Goal: Information Seeking & Learning: Learn about a topic

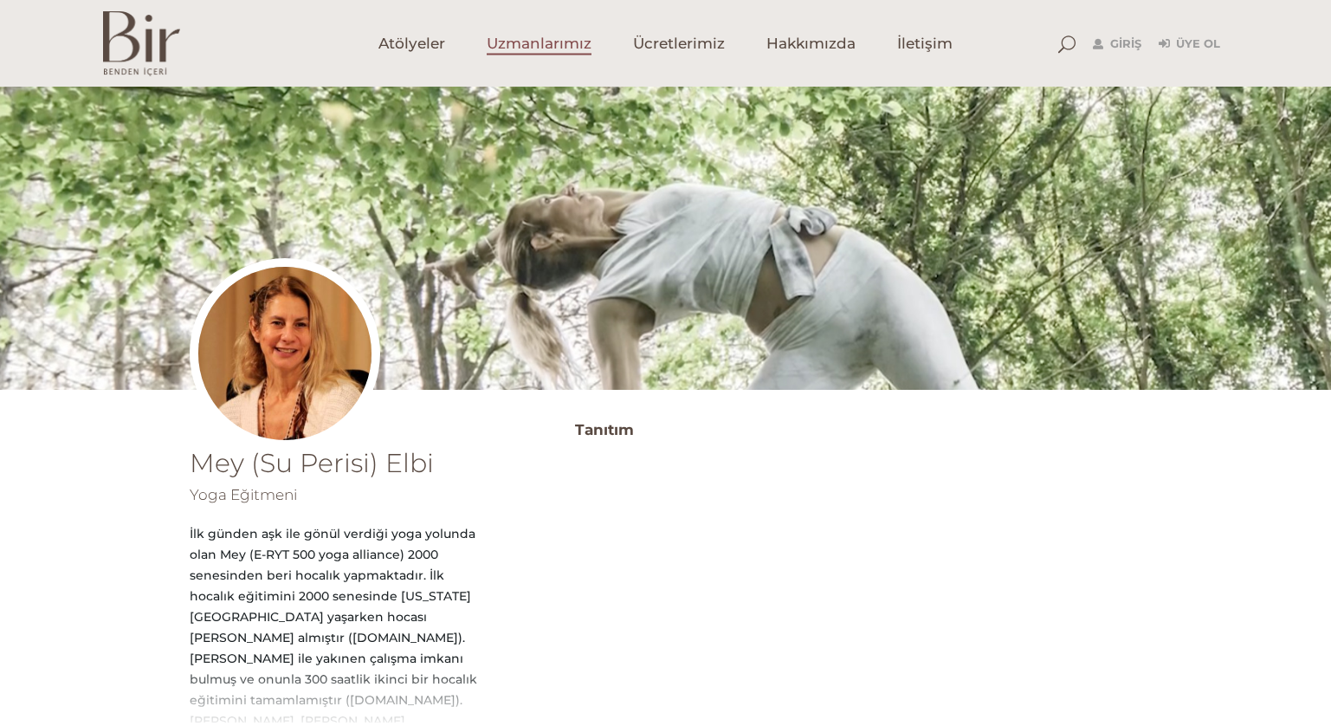
click at [579, 40] on span "Uzmanlarımız" at bounding box center [539, 44] width 105 height 20
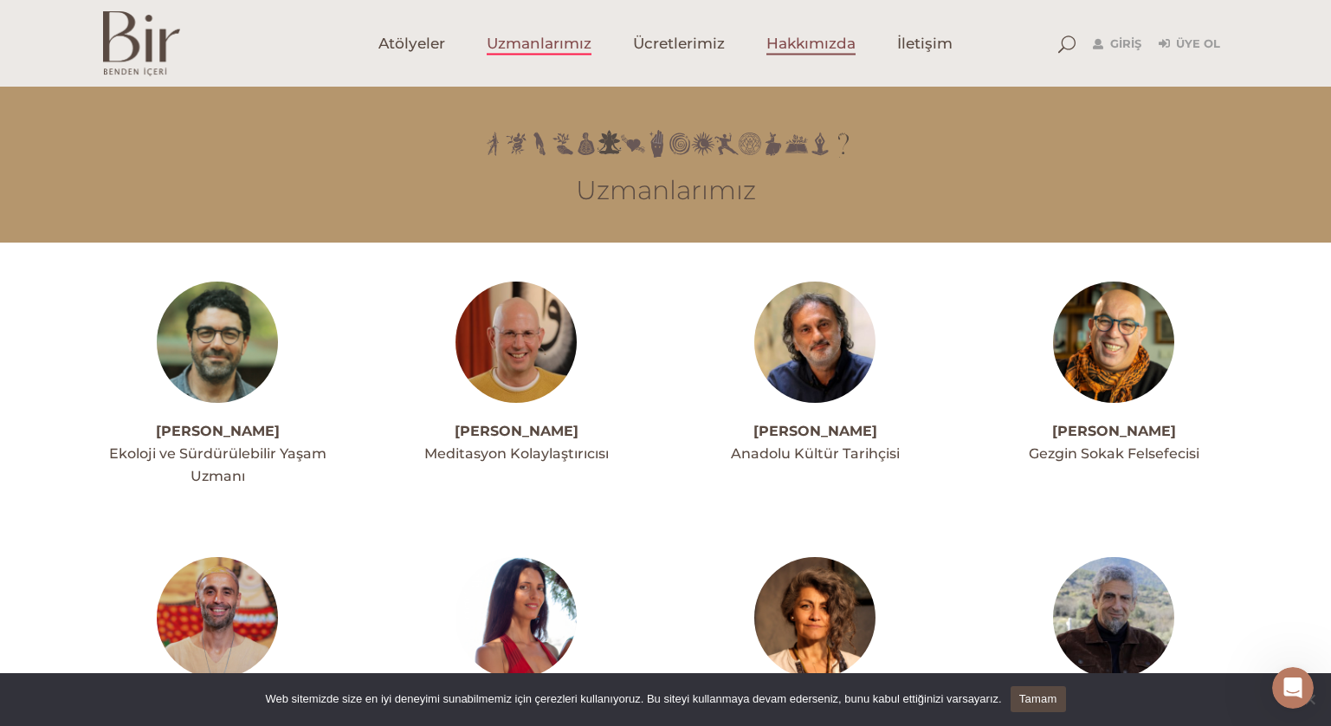
click at [792, 45] on span "Hakkımızda" at bounding box center [810, 44] width 89 height 20
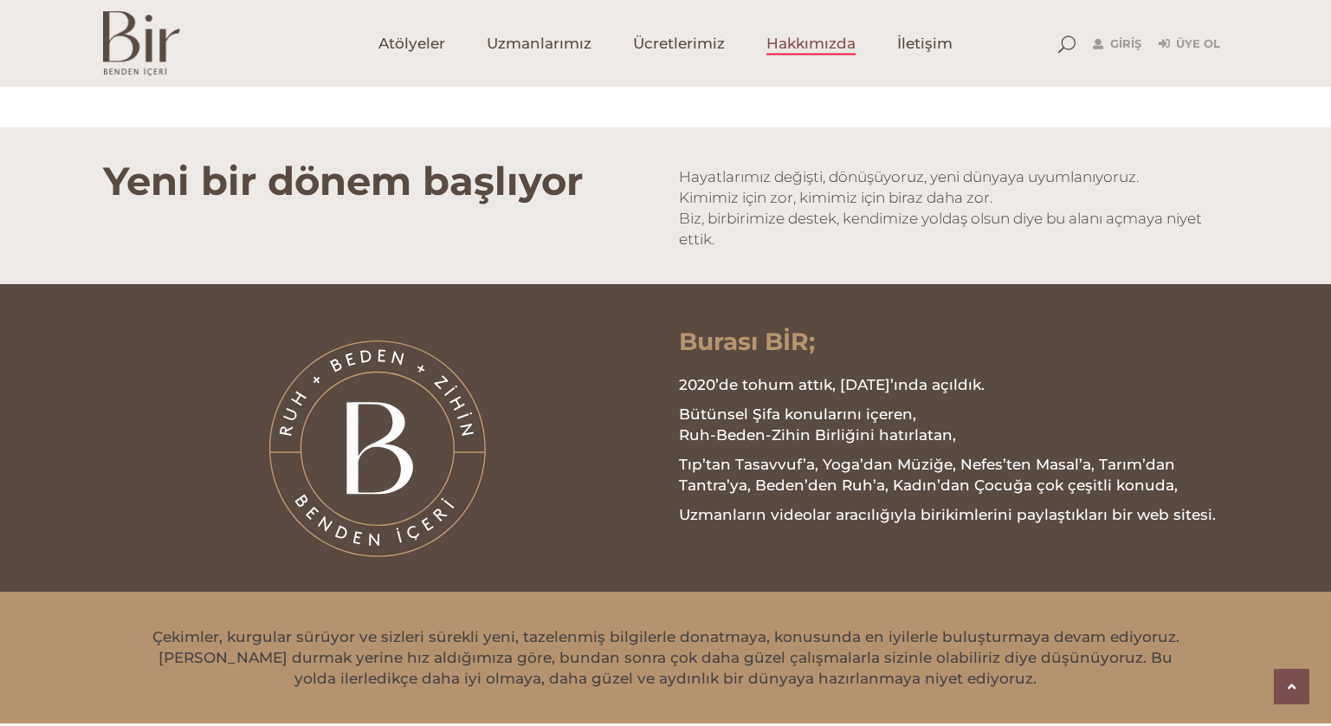
scroll to position [1340, 0]
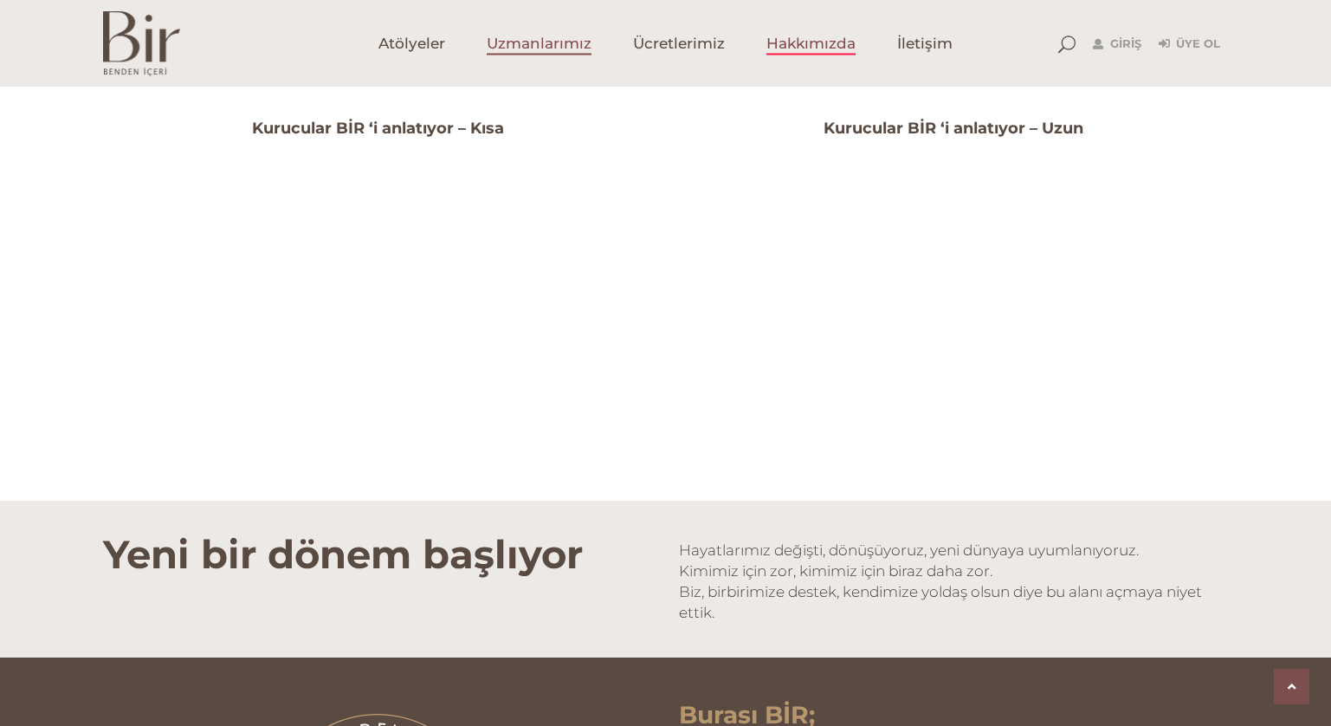
click at [565, 49] on span "Uzmanlarımız" at bounding box center [539, 44] width 105 height 20
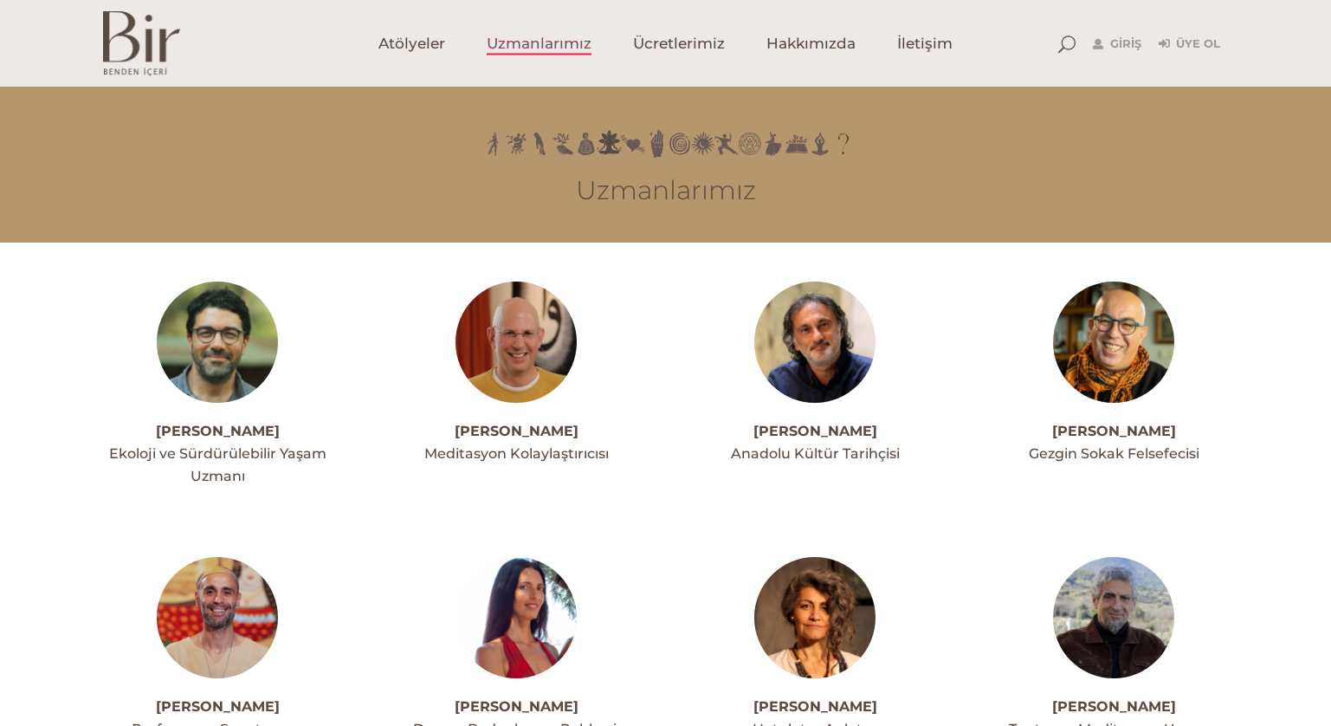
click at [656, 47] on span "Ücretlerimiz" at bounding box center [679, 44] width 92 height 20
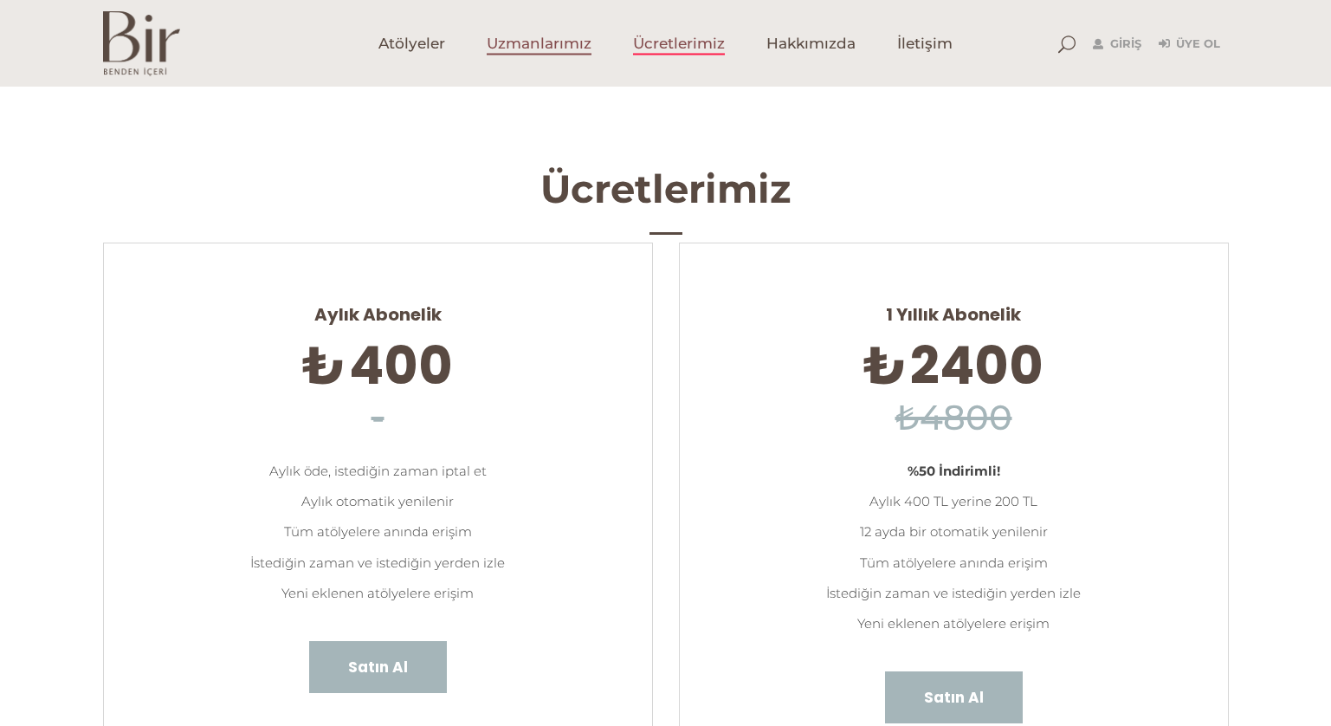
click at [534, 59] on link "Uzmanlarımız" at bounding box center [539, 43] width 146 height 87
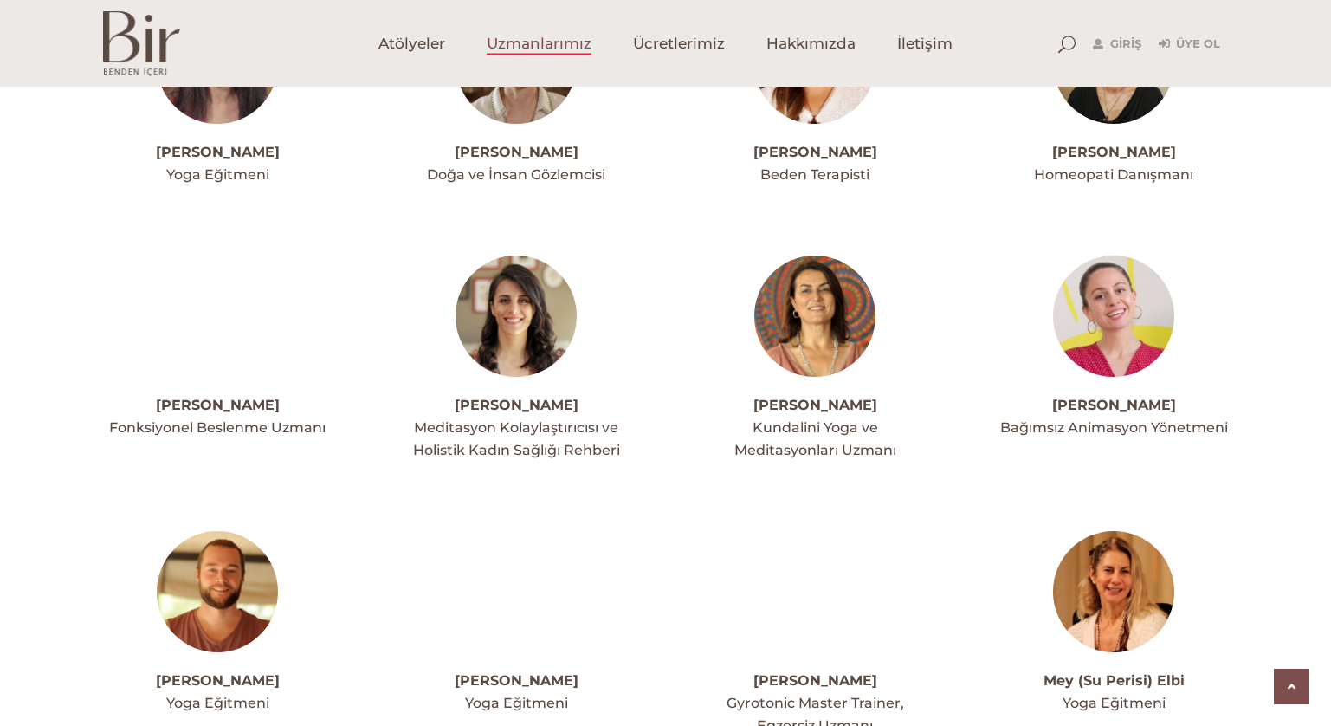
scroll to position [3010, 0]
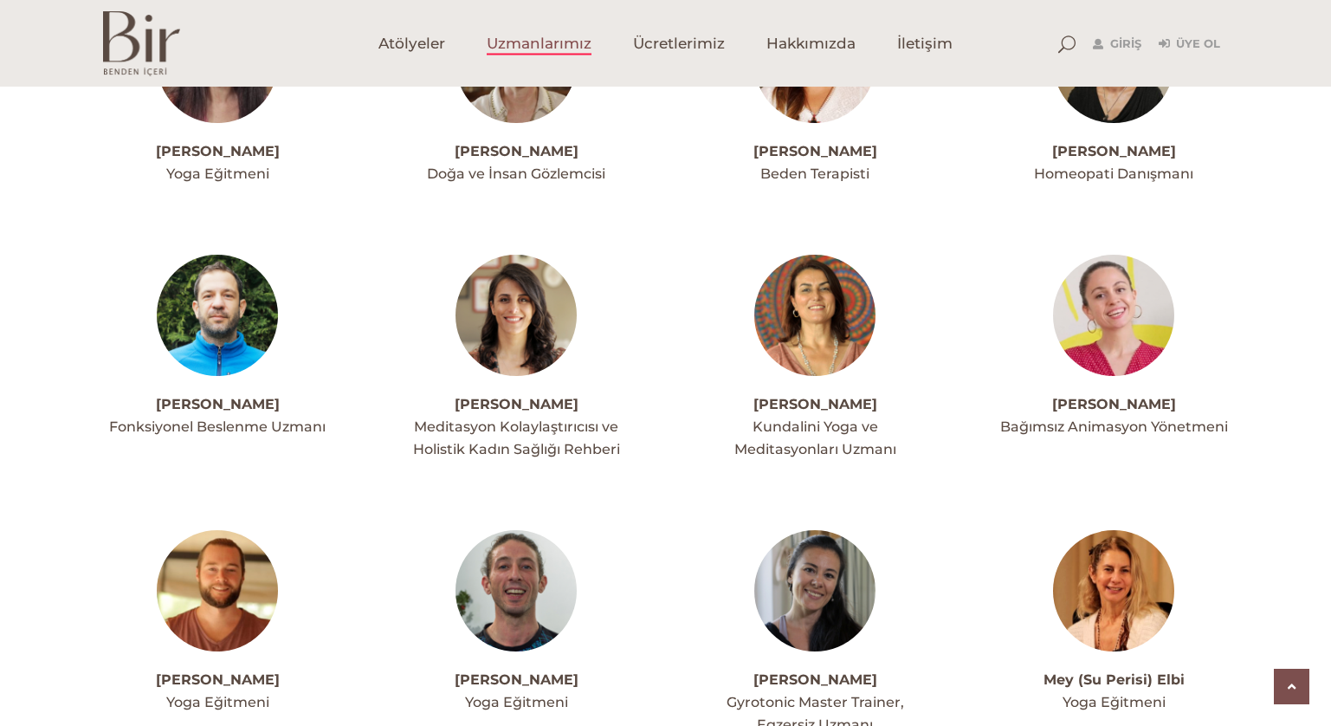
click at [1107, 530] on img at bounding box center [1113, 590] width 121 height 121
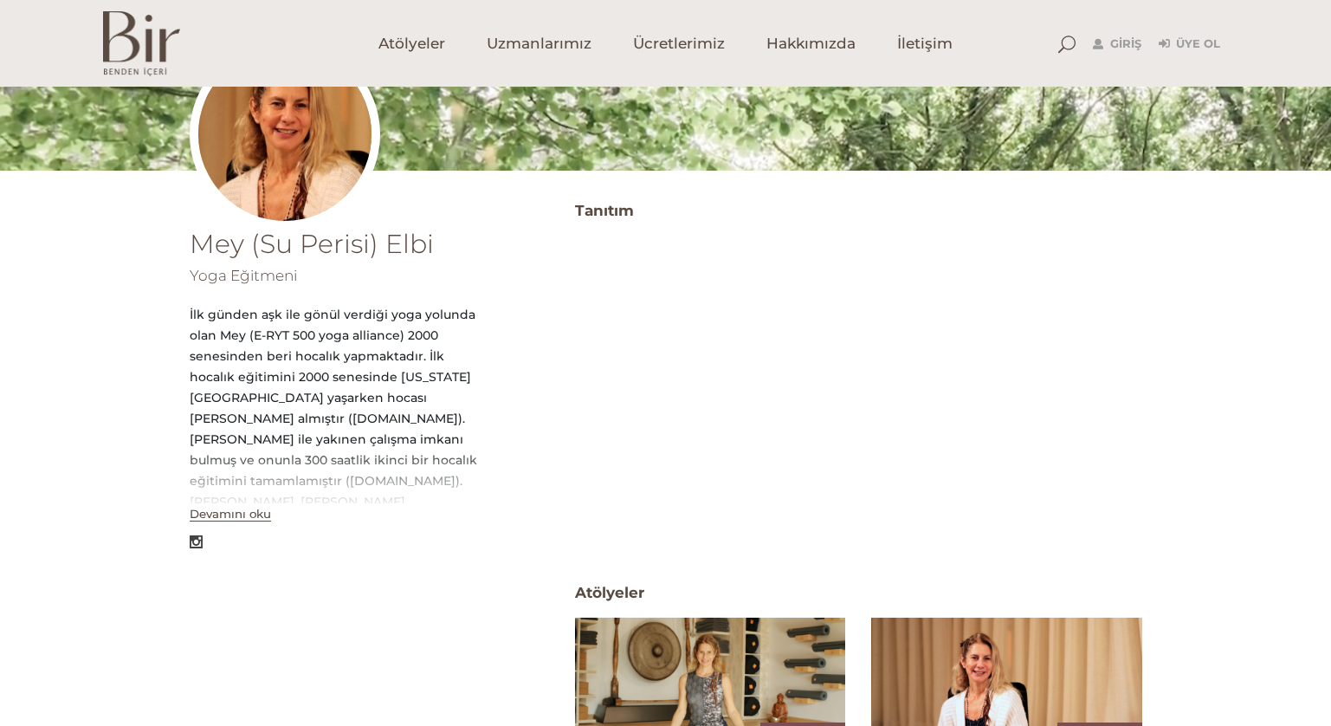
scroll to position [189, 0]
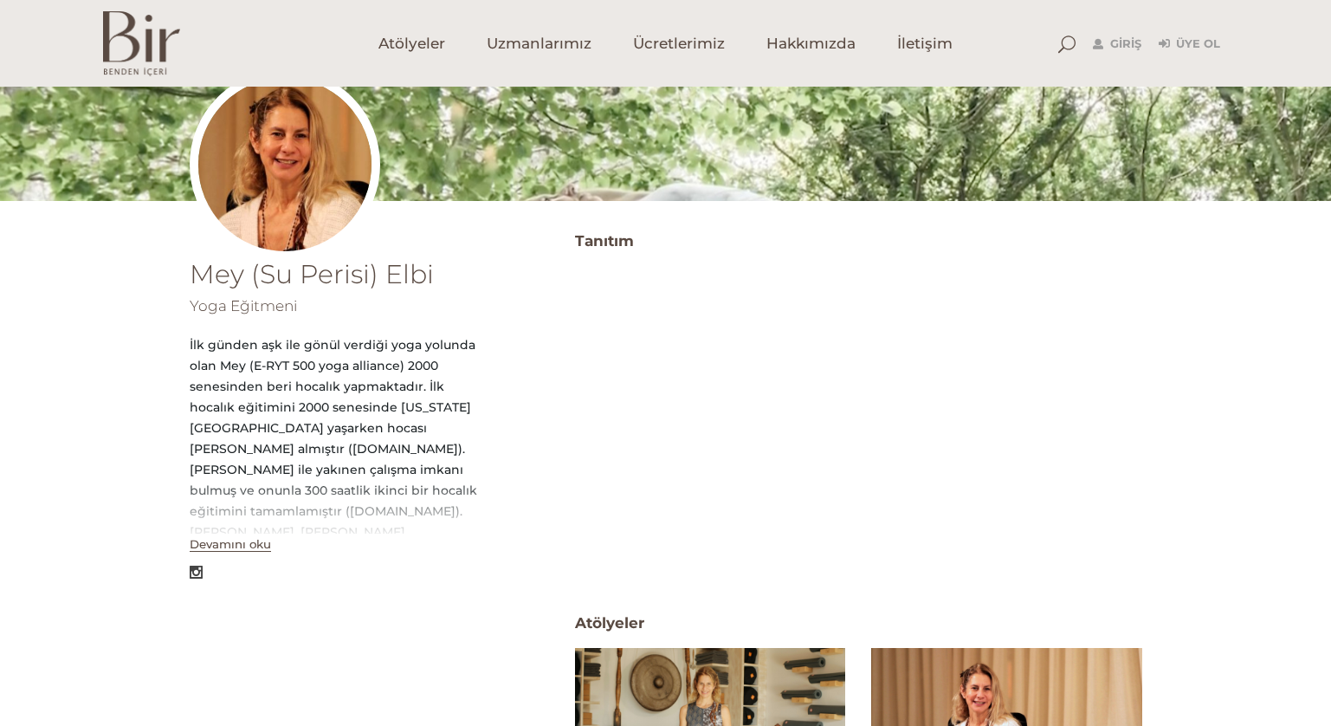
click at [247, 549] on button "Devamını oku" at bounding box center [230, 544] width 81 height 15
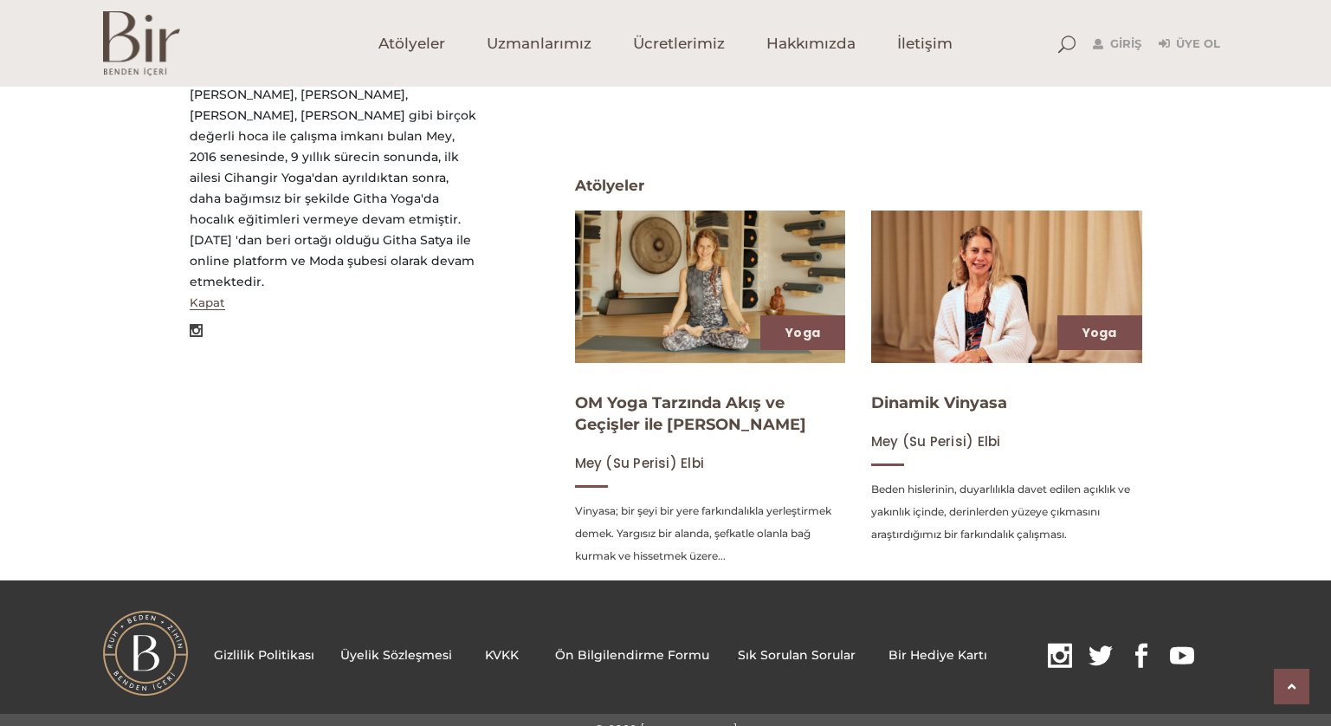
scroll to position [632, 0]
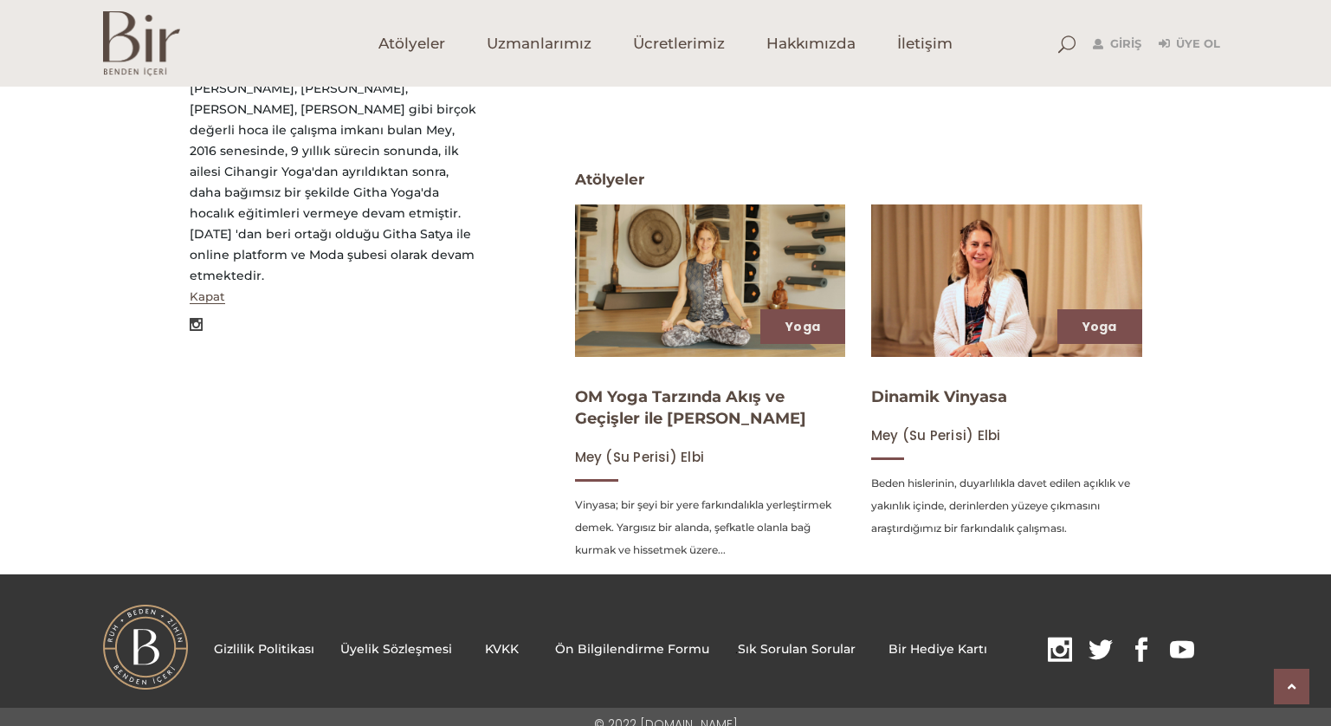
click at [733, 289] on img at bounding box center [710, 280] width 279 height 157
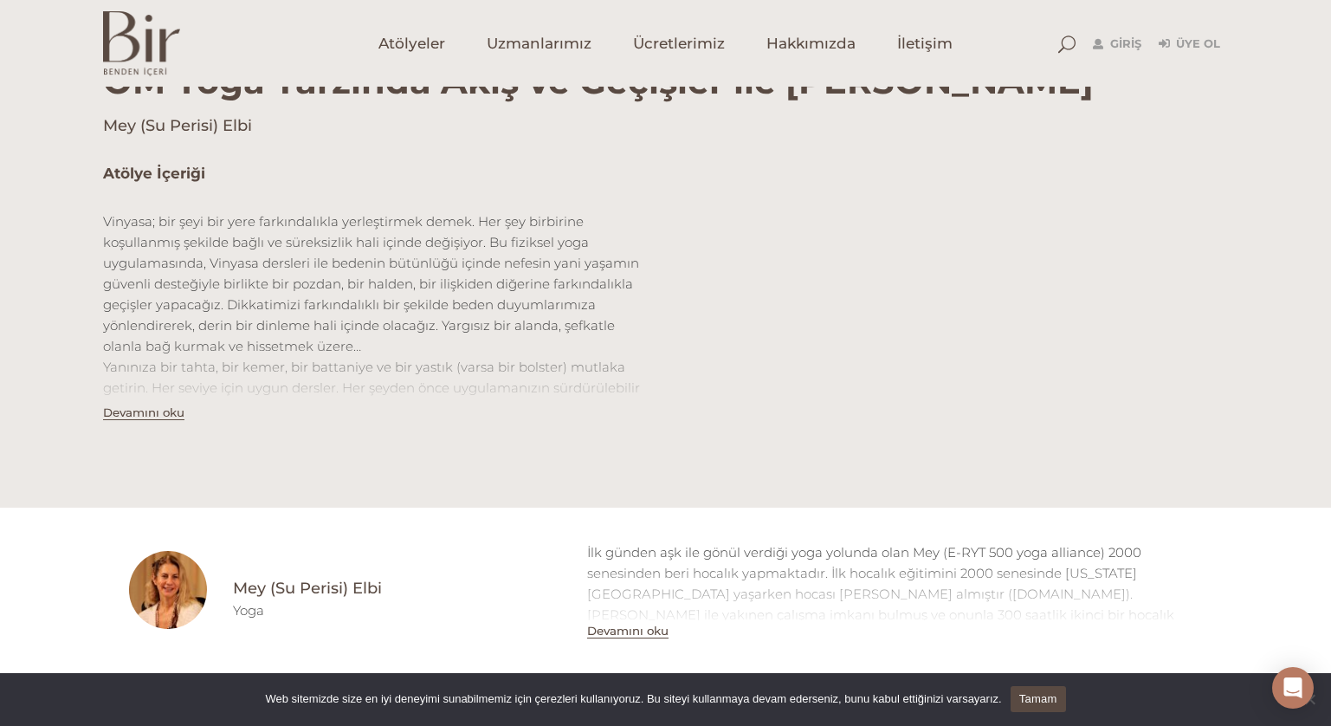
scroll to position [251, 0]
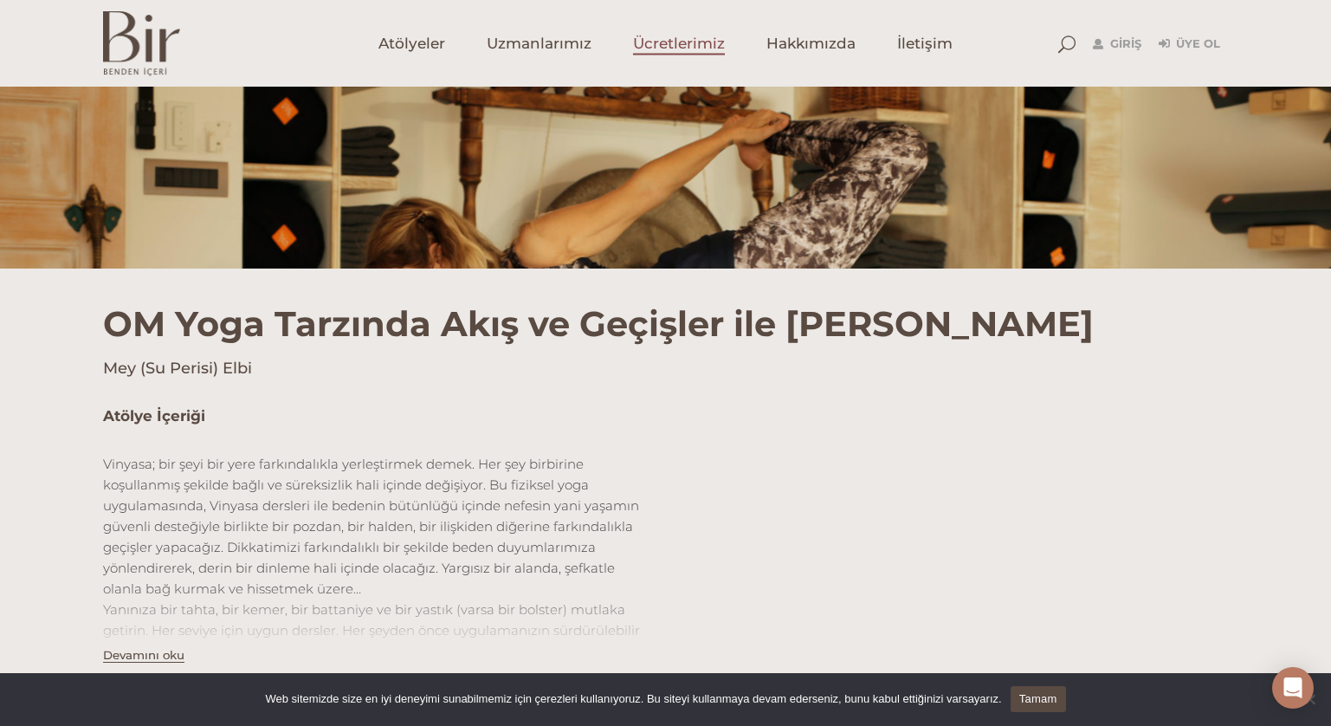
click at [660, 55] on link "Ücretlerimiz" at bounding box center [678, 43] width 133 height 87
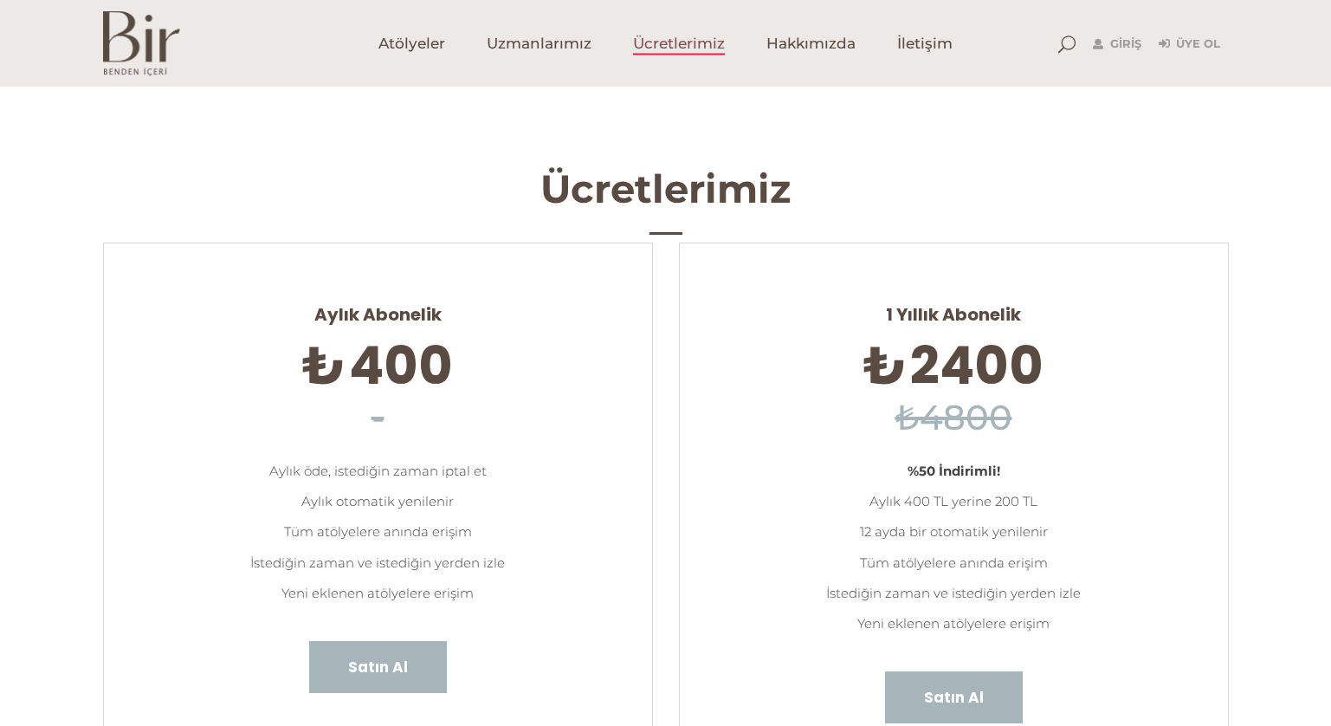
click at [534, 36] on span "Uzmanlarımız" at bounding box center [539, 44] width 105 height 20
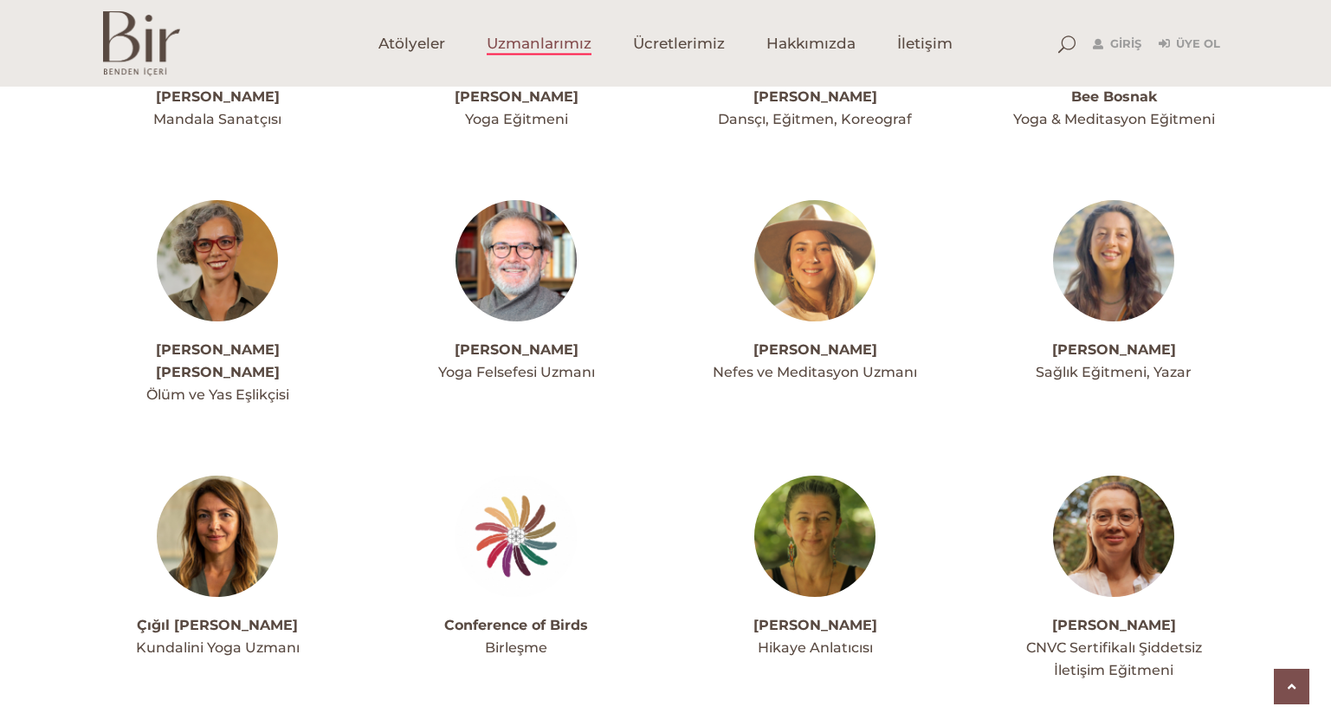
scroll to position [984, 0]
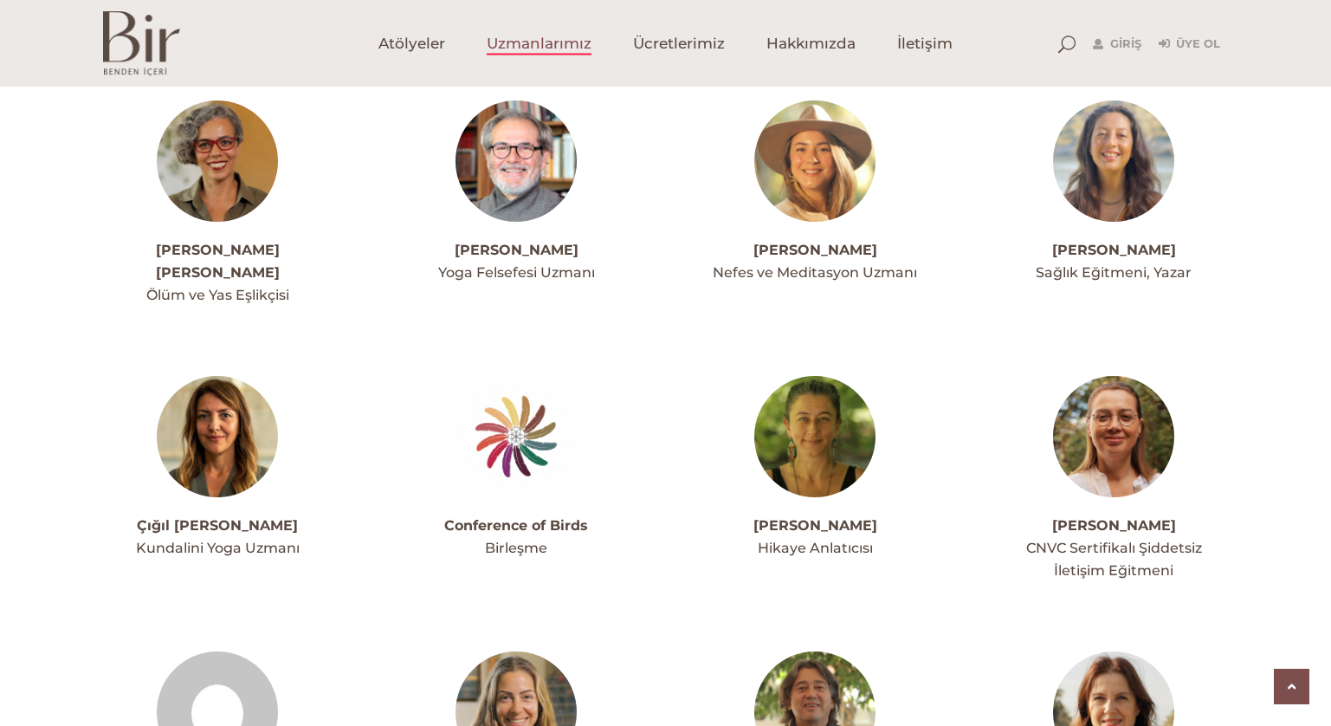
click at [811, 155] on img at bounding box center [814, 160] width 121 height 121
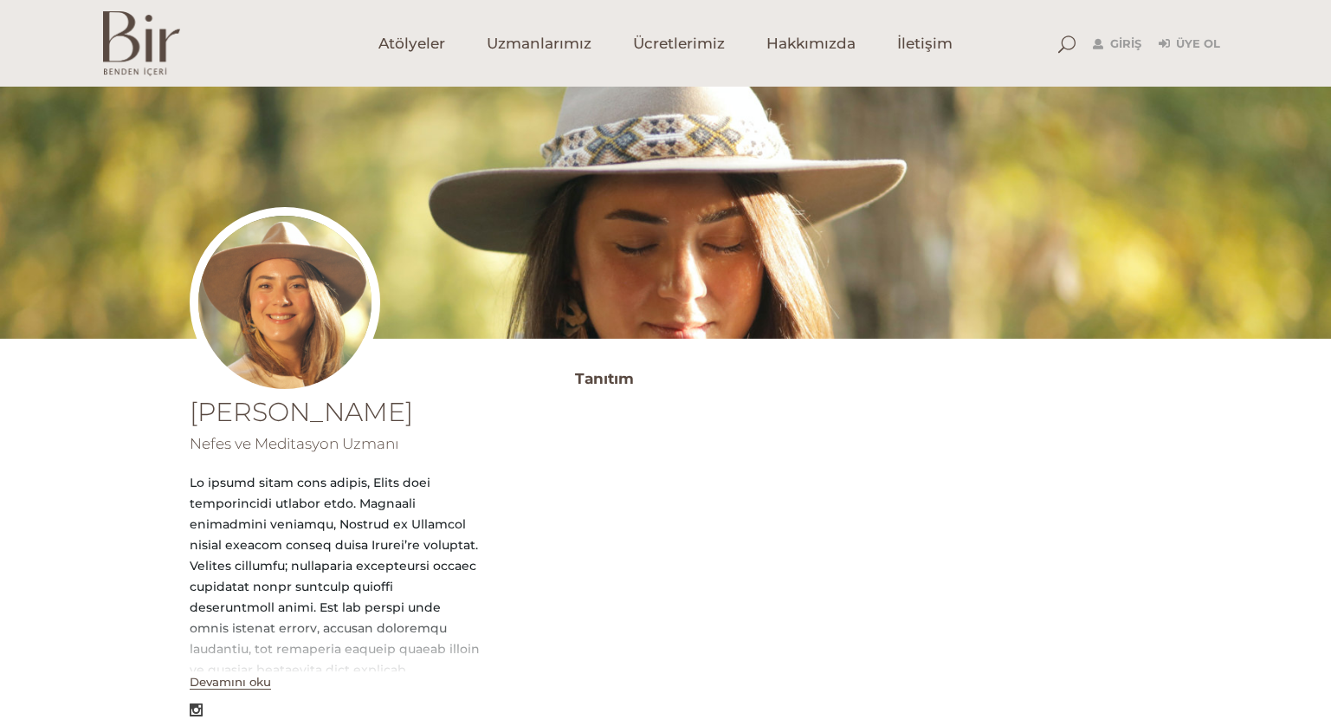
scroll to position [239, 0]
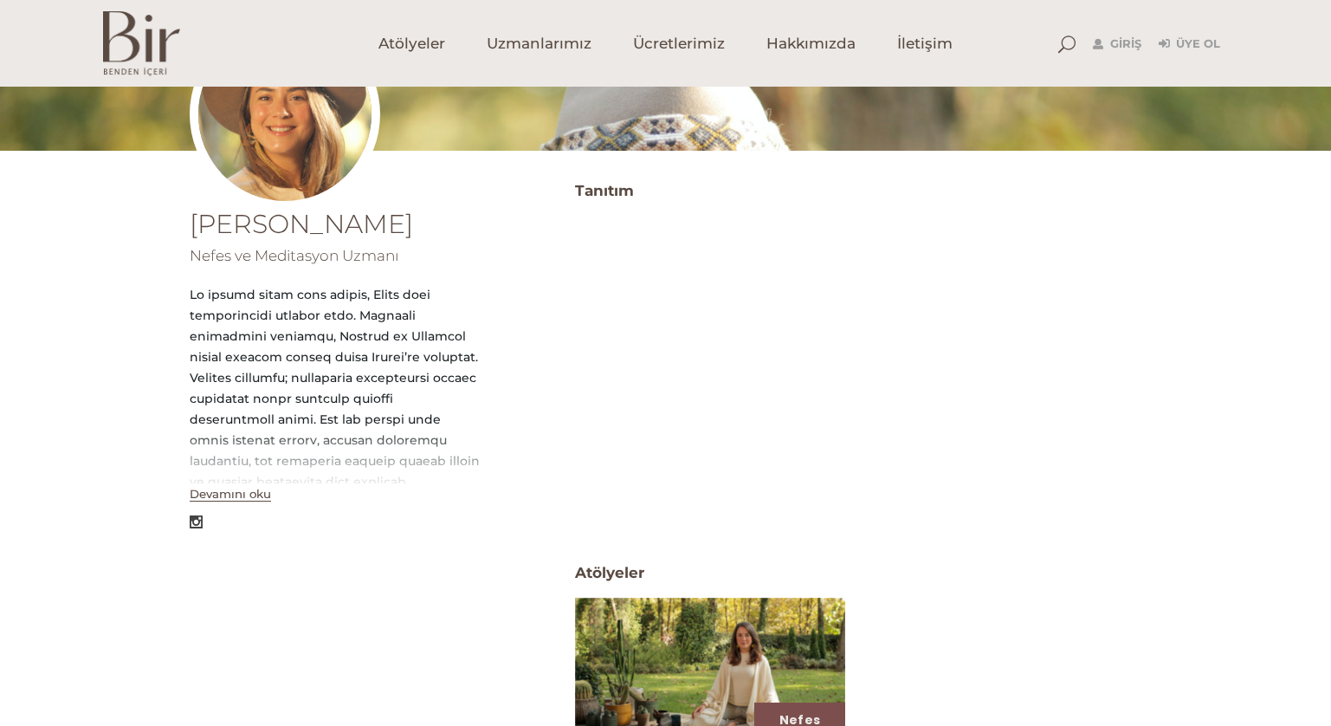
click at [252, 496] on button "Devamını oku" at bounding box center [230, 494] width 81 height 15
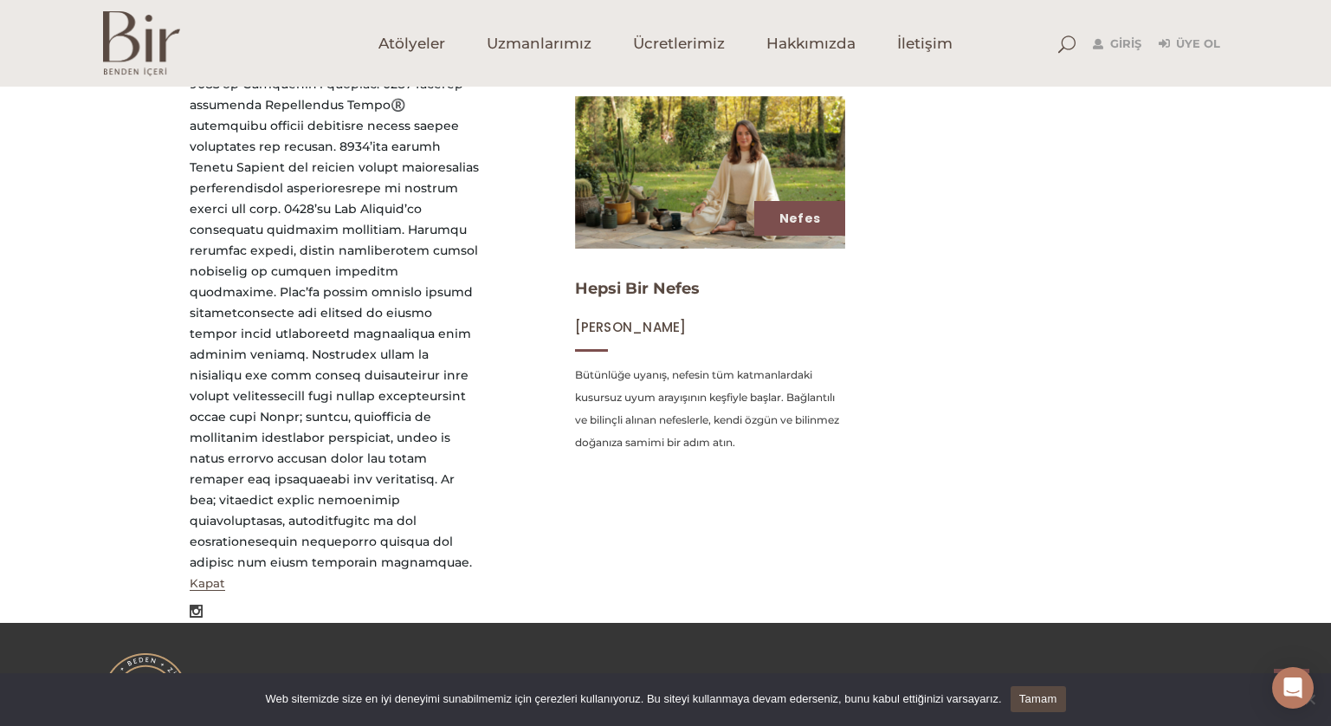
scroll to position [741, 0]
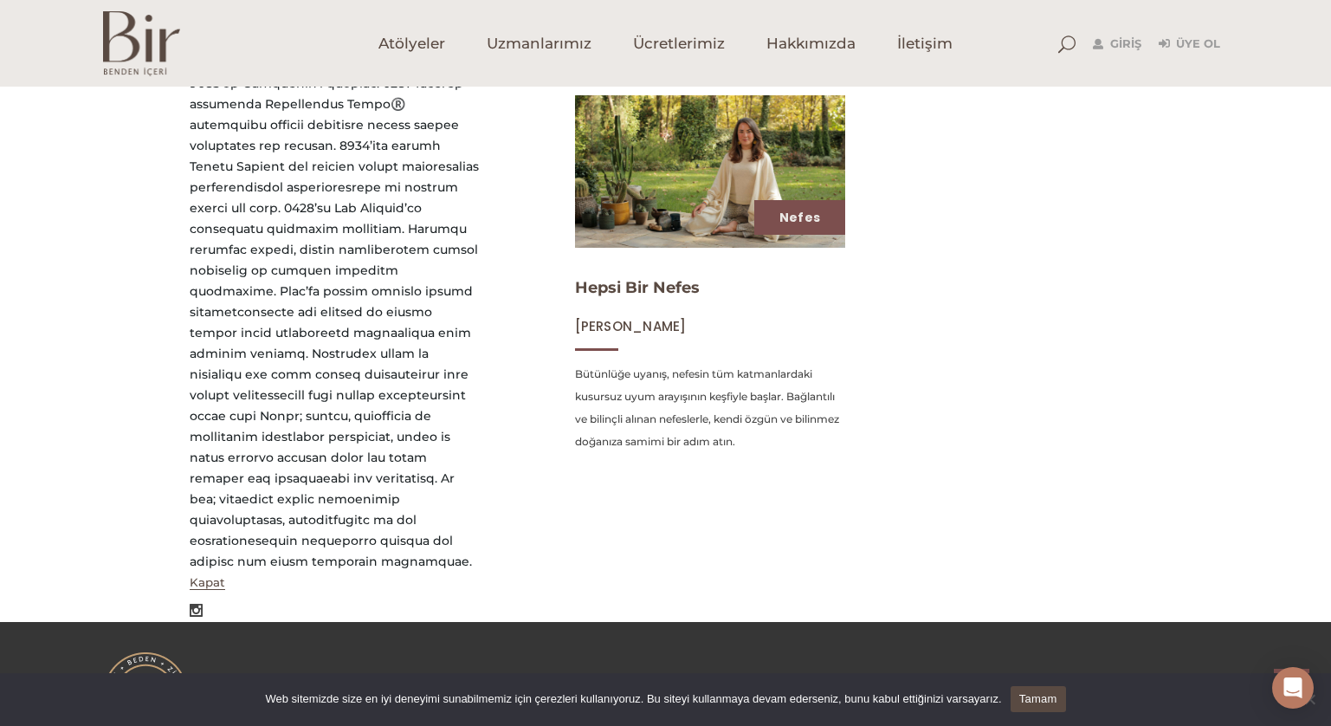
click at [731, 191] on img at bounding box center [710, 171] width 279 height 157
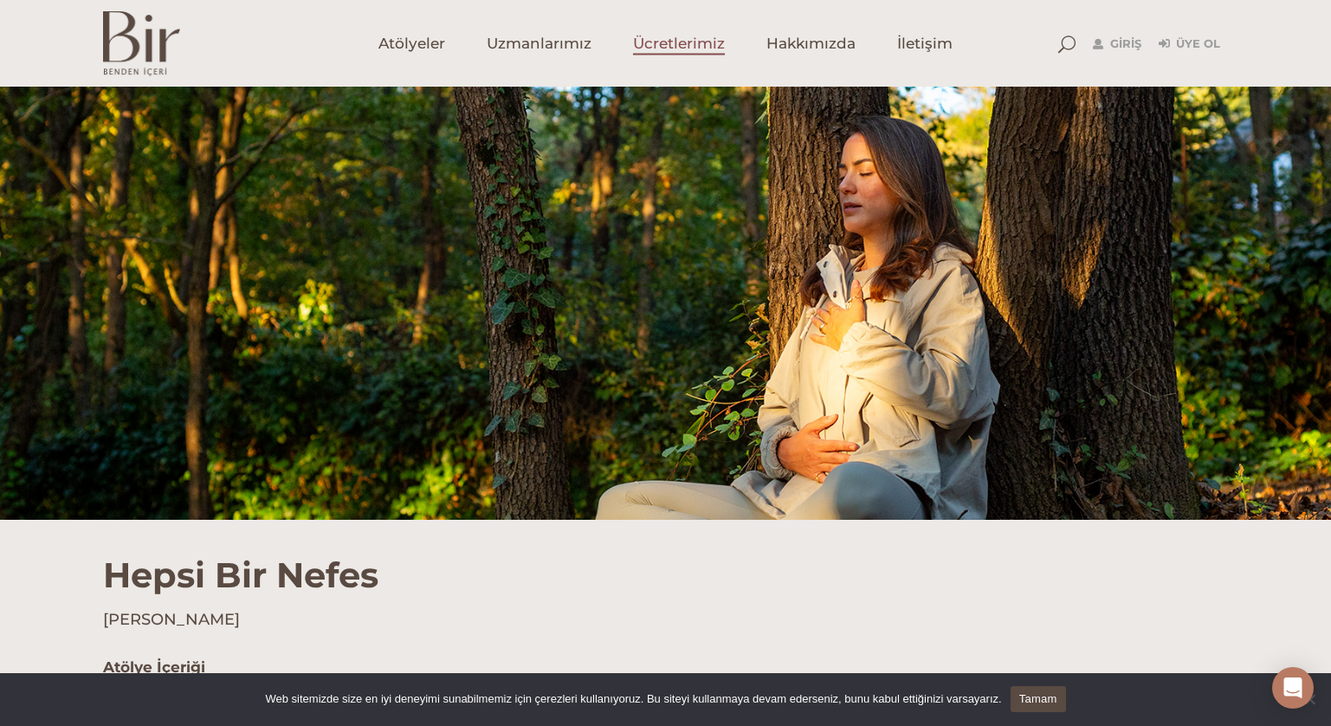
click at [674, 35] on span "Ücretlerimiz" at bounding box center [679, 44] width 92 height 20
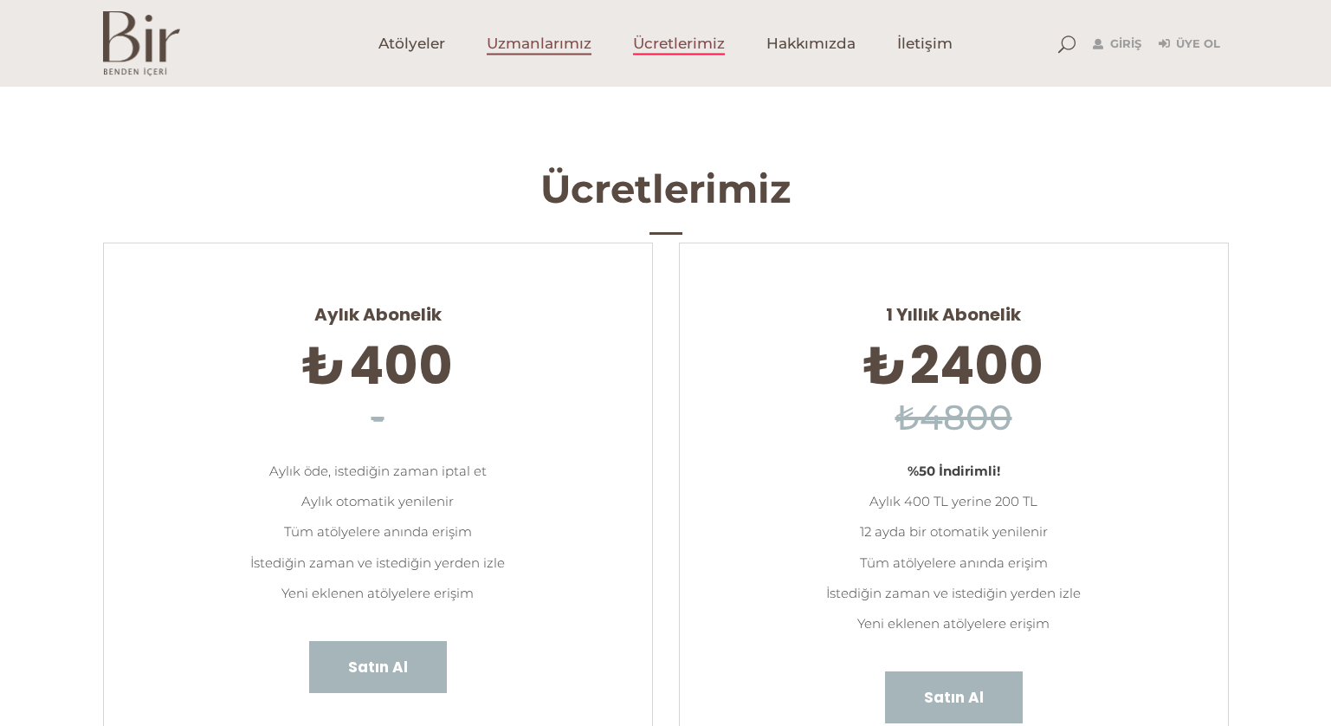
click at [552, 51] on span "Uzmanlarımız" at bounding box center [539, 44] width 105 height 20
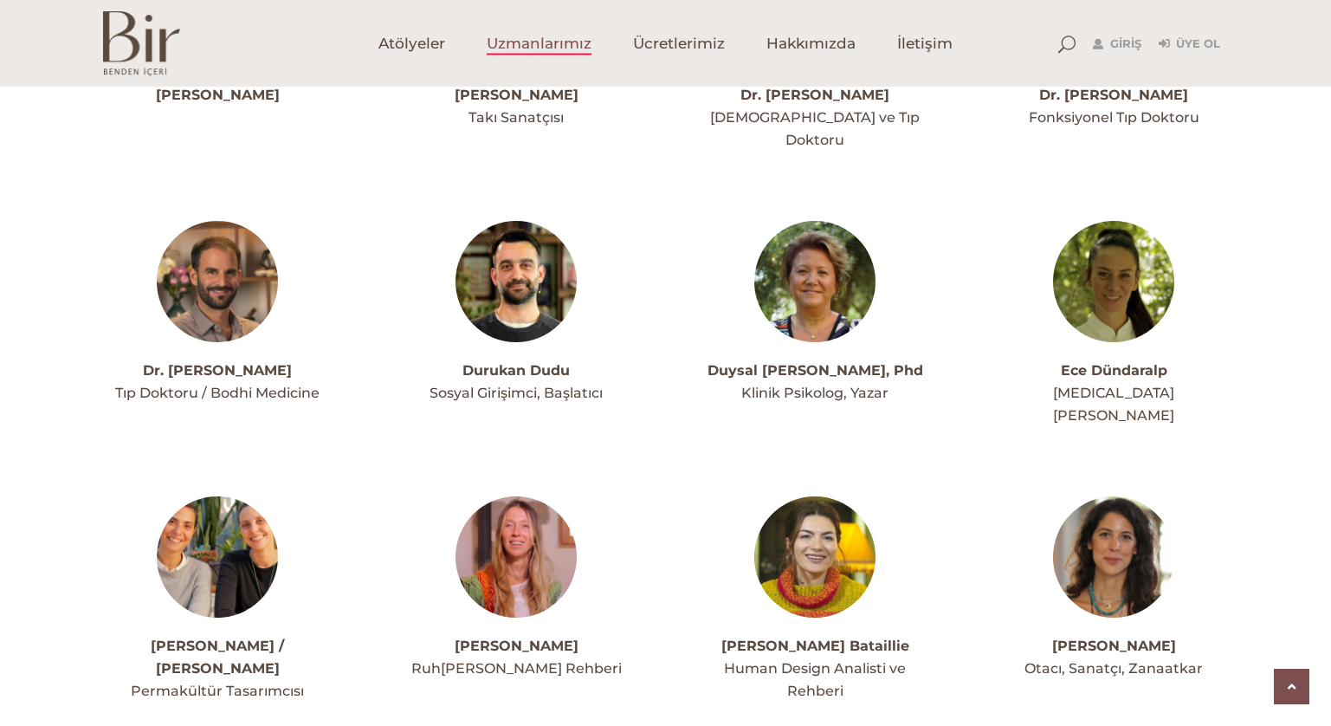
scroll to position [1705, 0]
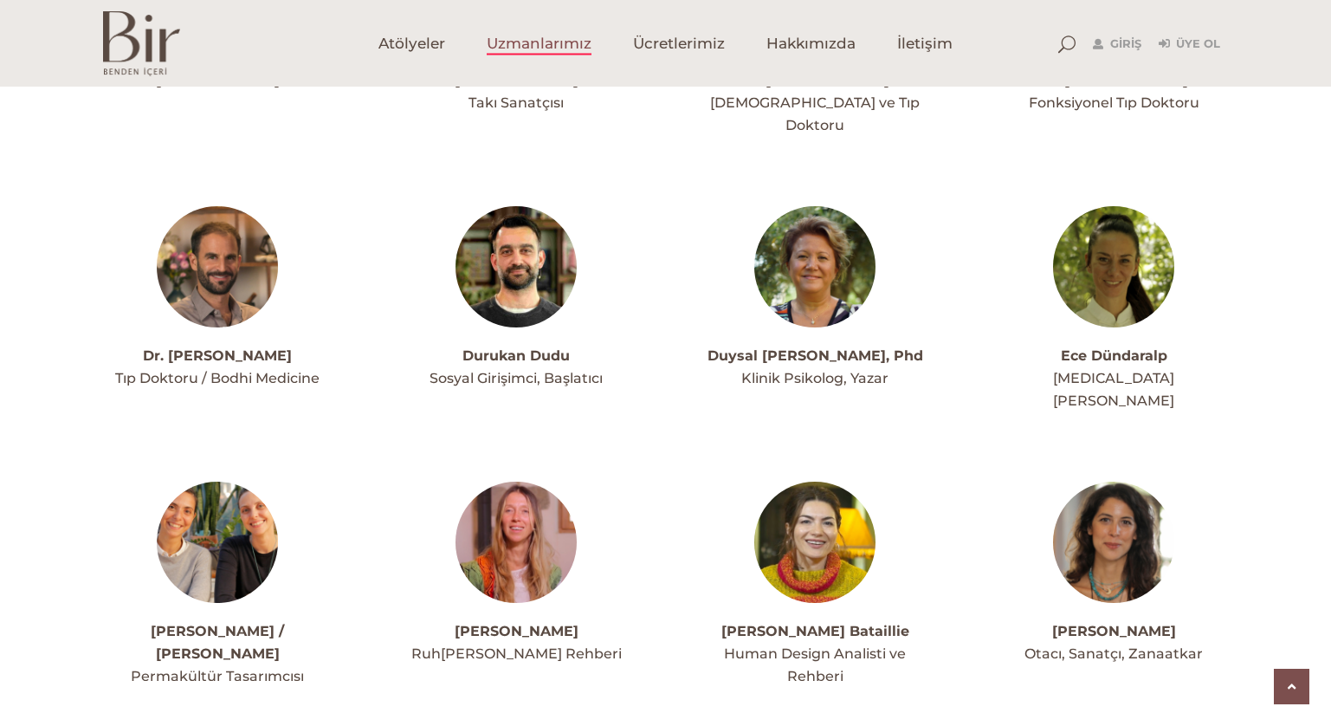
click at [519, 224] on img at bounding box center [515, 266] width 121 height 121
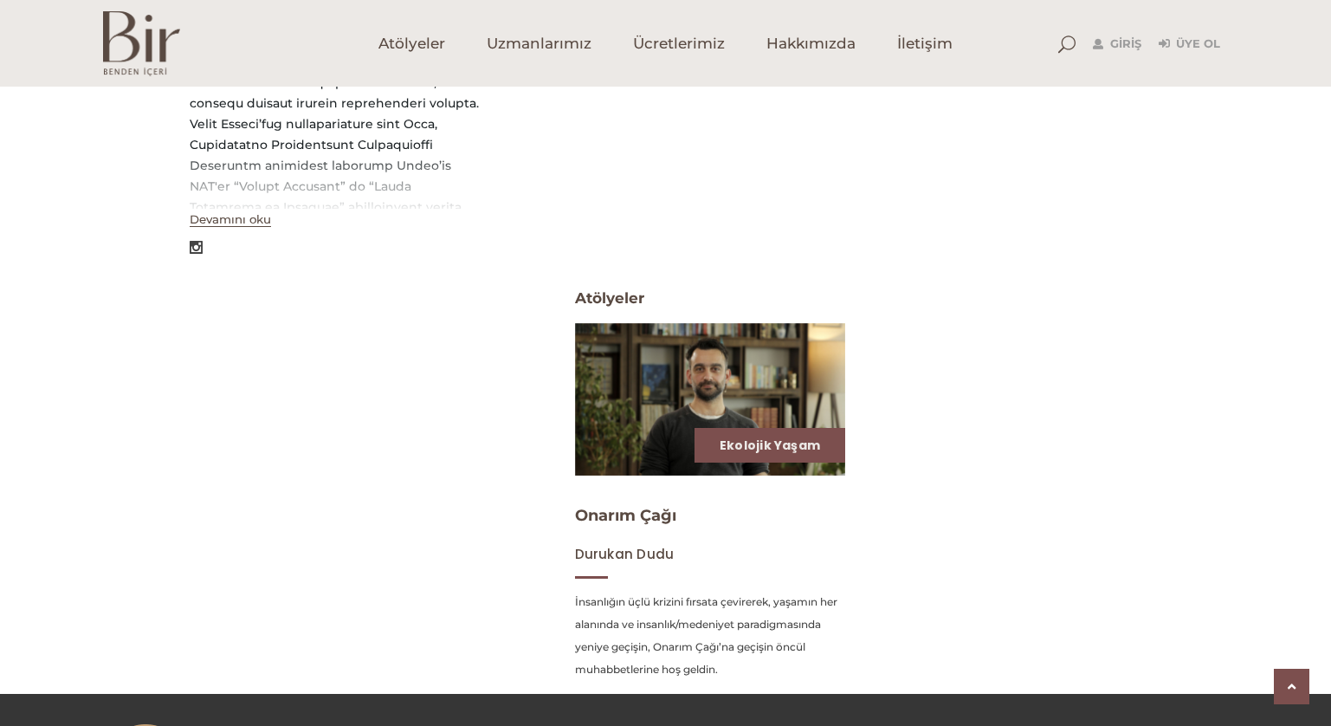
scroll to position [648, 0]
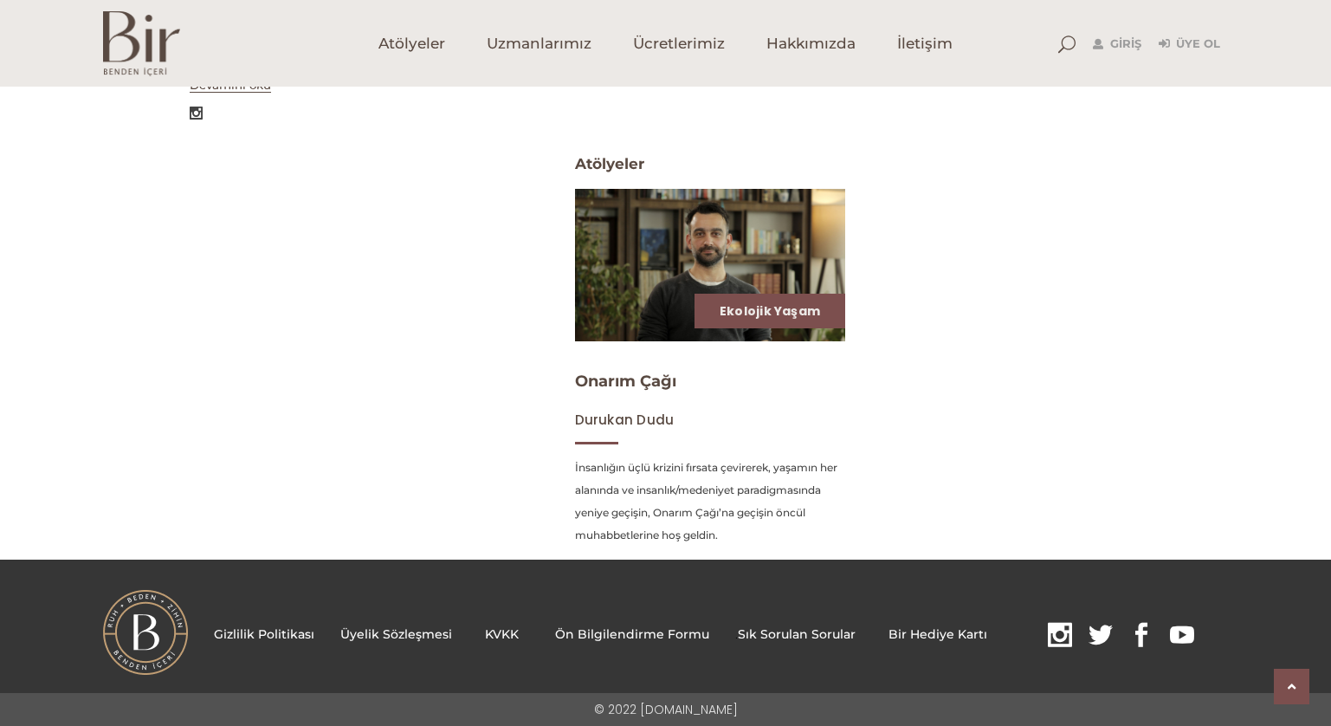
click at [685, 310] on img at bounding box center [710, 264] width 279 height 157
click at [574, 52] on span "Uzmanlarımız" at bounding box center [539, 44] width 105 height 20
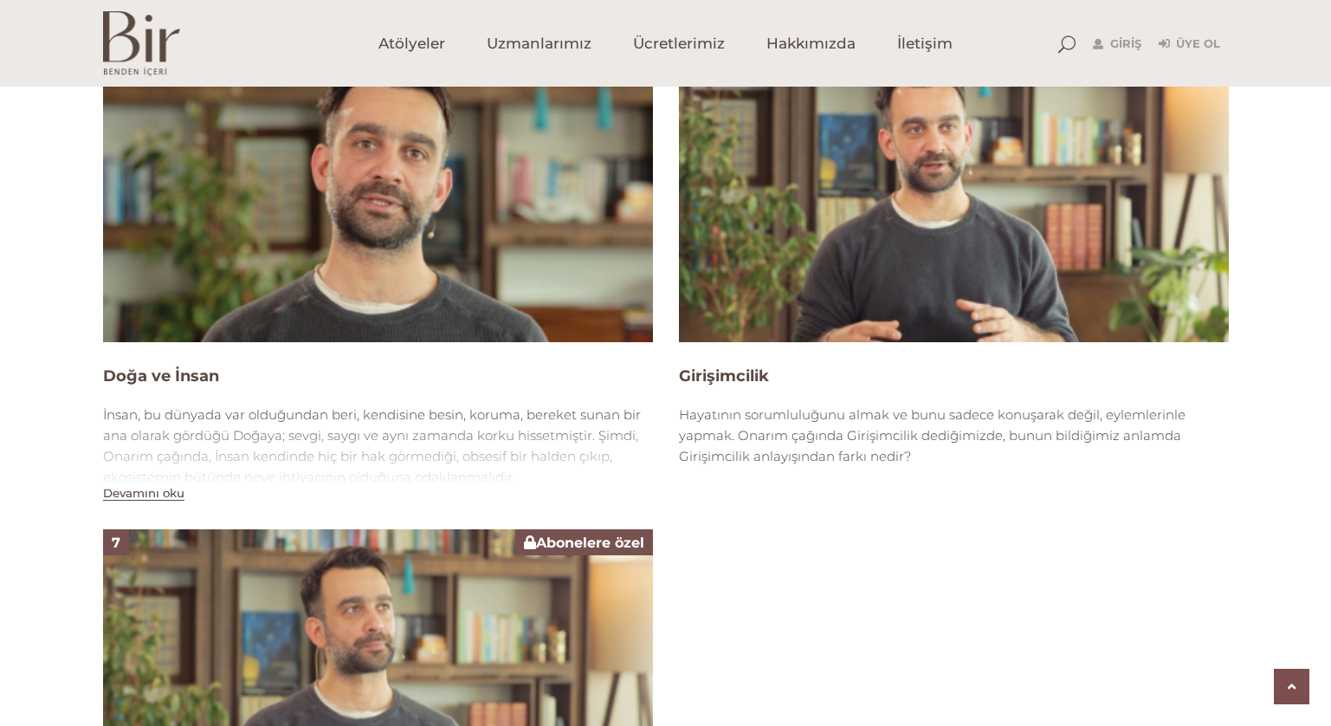
scroll to position [2374, 0]
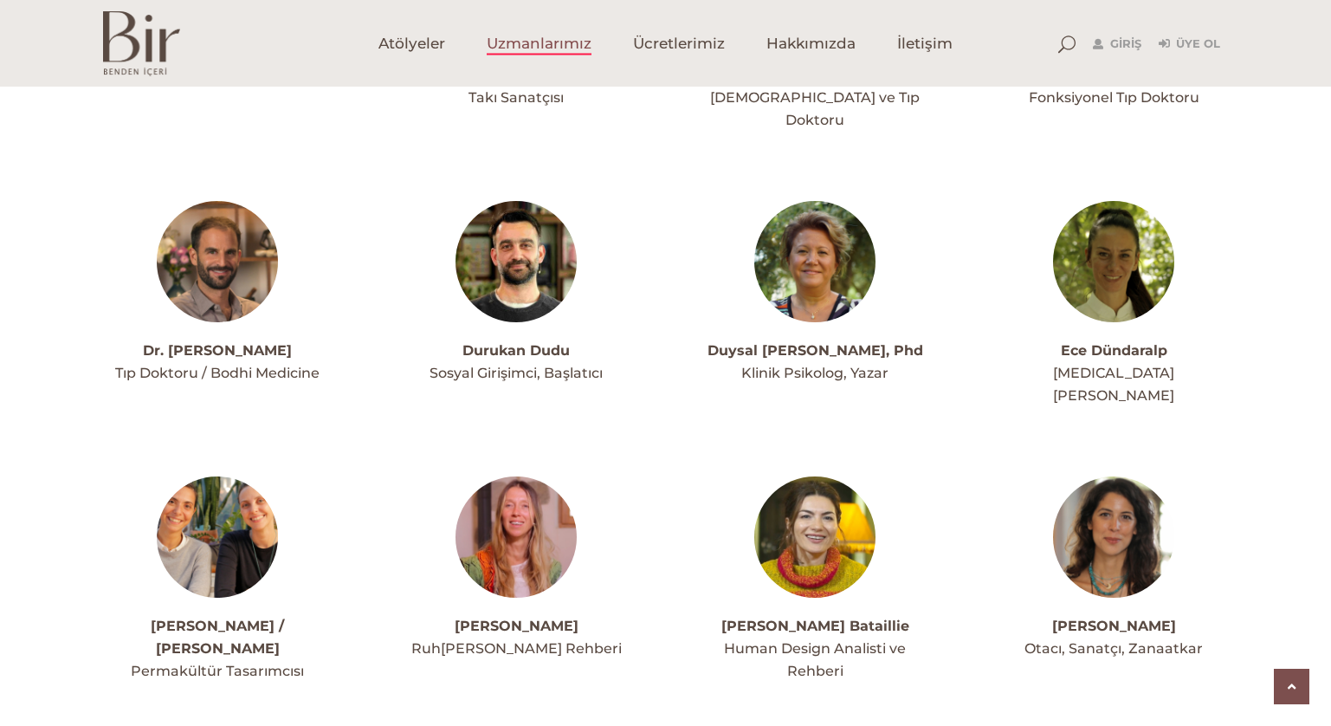
scroll to position [1713, 0]
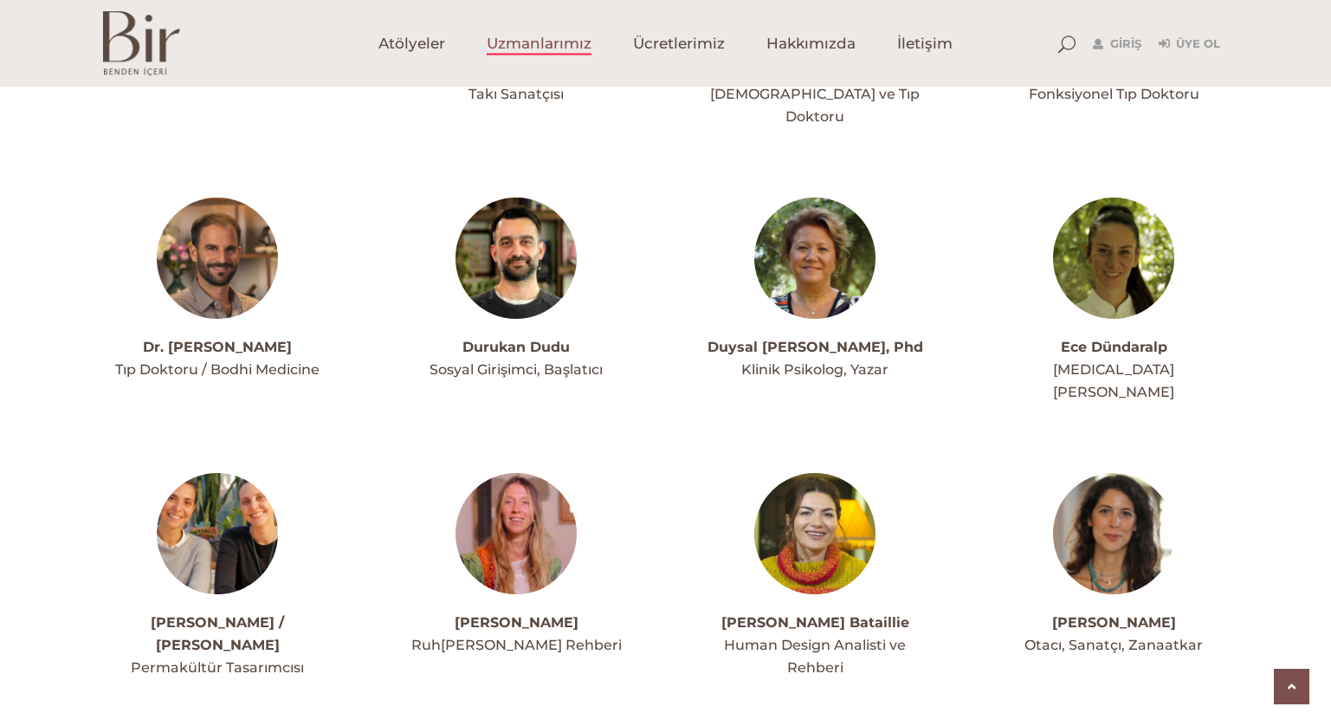
click at [223, 225] on img at bounding box center [217, 257] width 121 height 121
click at [1107, 473] on img at bounding box center [1113, 533] width 121 height 121
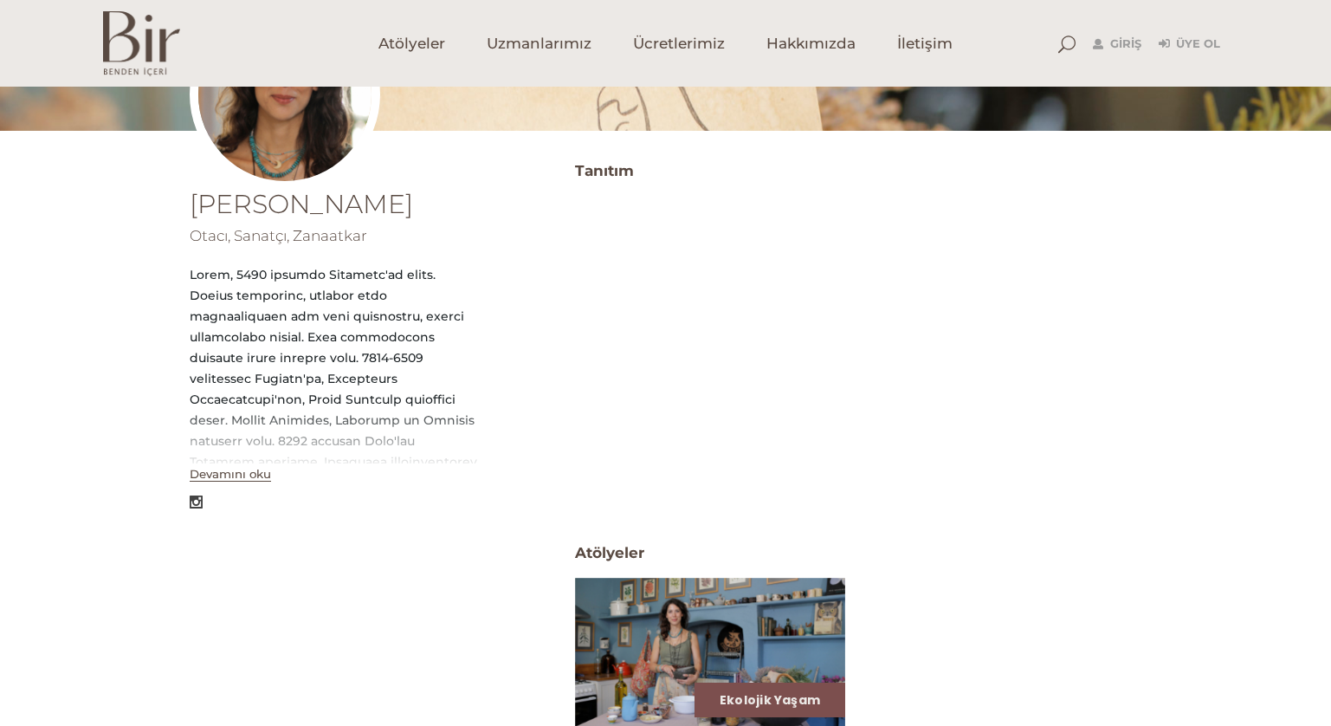
scroll to position [260, 0]
click at [238, 482] on div "Devamını oku" at bounding box center [230, 472] width 81 height 21
click at [238, 479] on button "Devamını oku" at bounding box center [230, 473] width 81 height 15
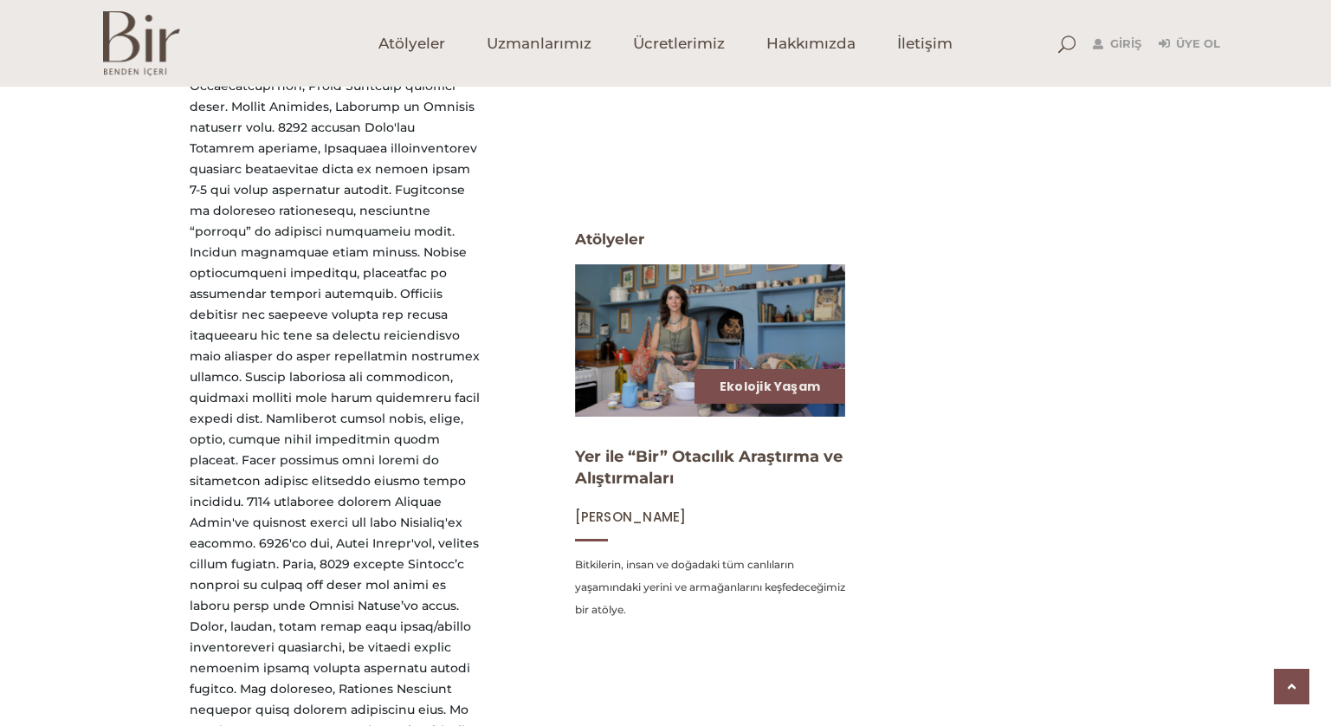
scroll to position [806, 0]
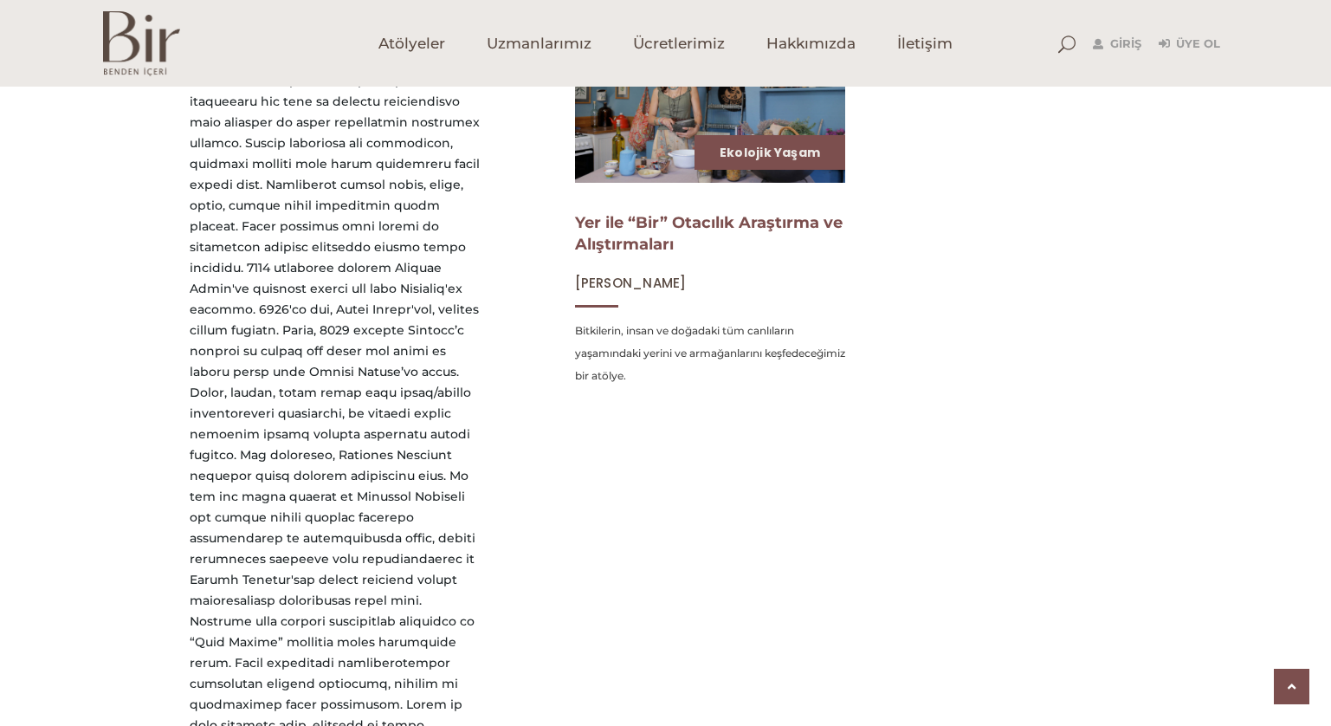
click at [751, 217] on link "Yer ile “Bir” Otacılık Araştırma ve Alıştırmaları" at bounding box center [709, 233] width 268 height 41
click at [755, 159] on link "Ekolojik Yaşam" at bounding box center [770, 152] width 100 height 17
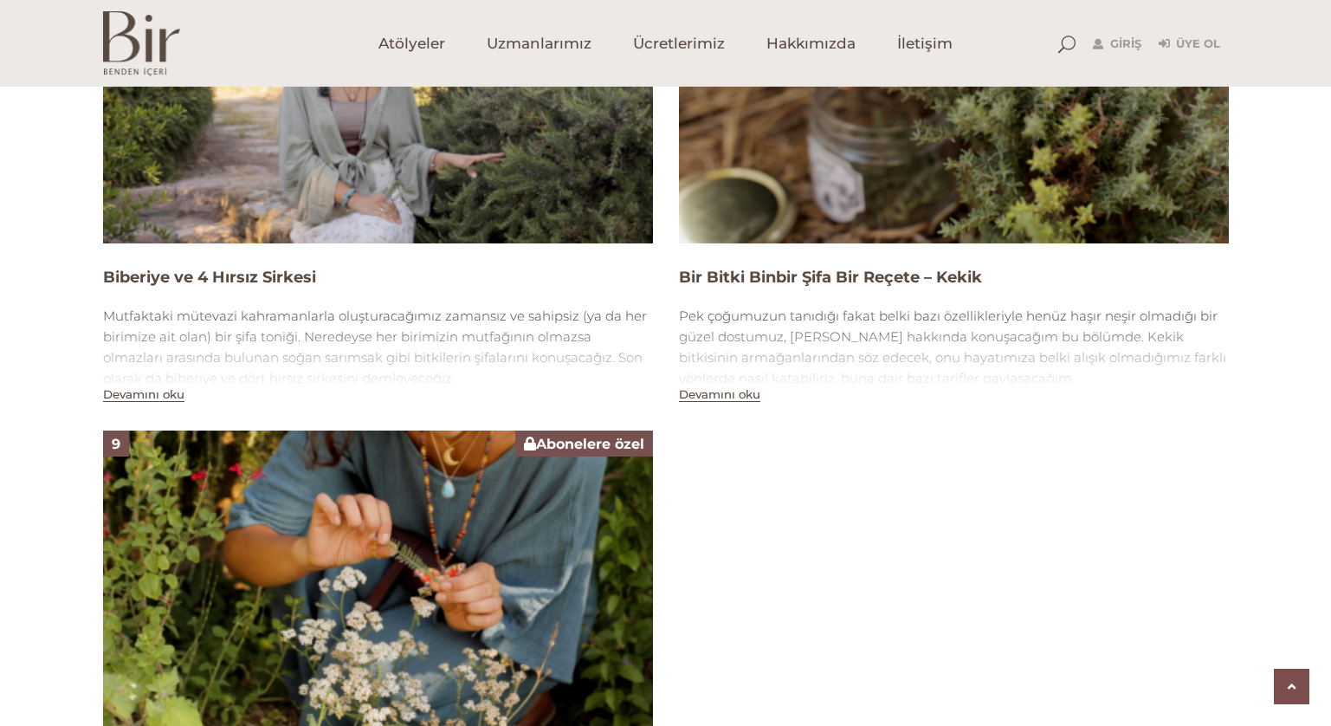
scroll to position [2506, 0]
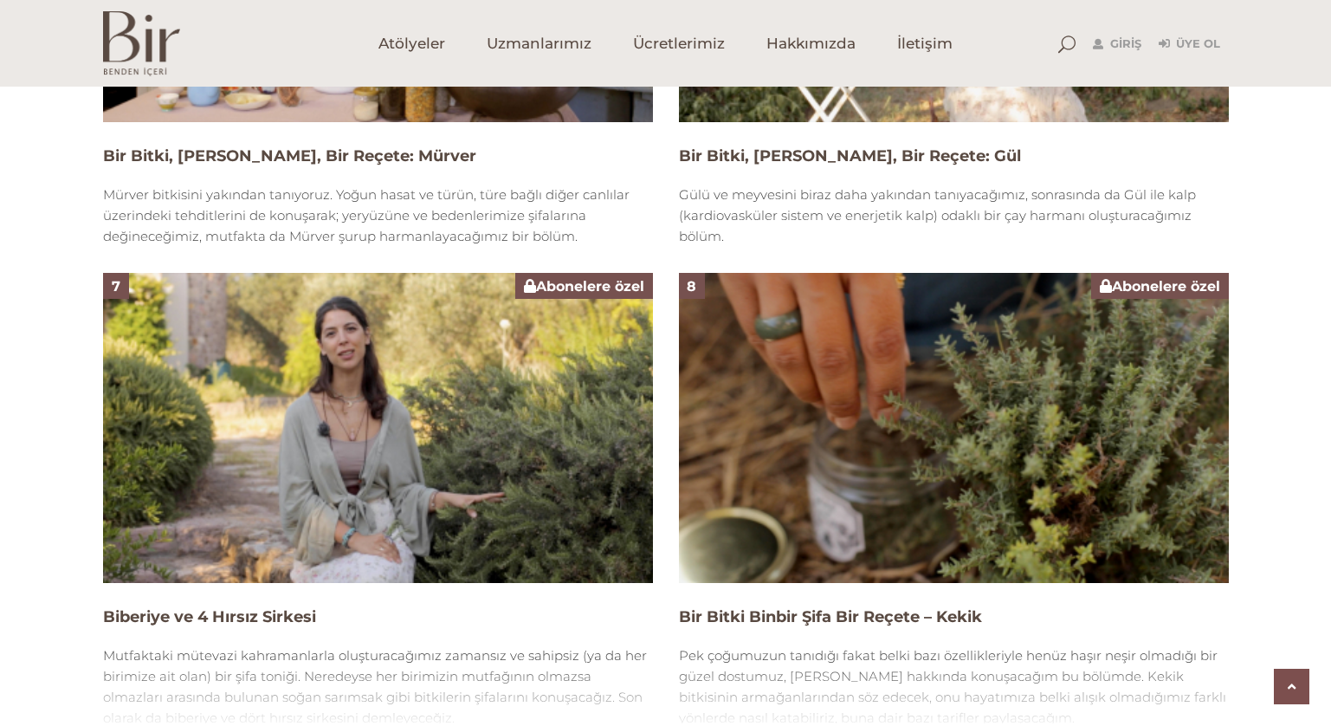
click at [948, 292] on img at bounding box center [954, 427] width 550 height 309
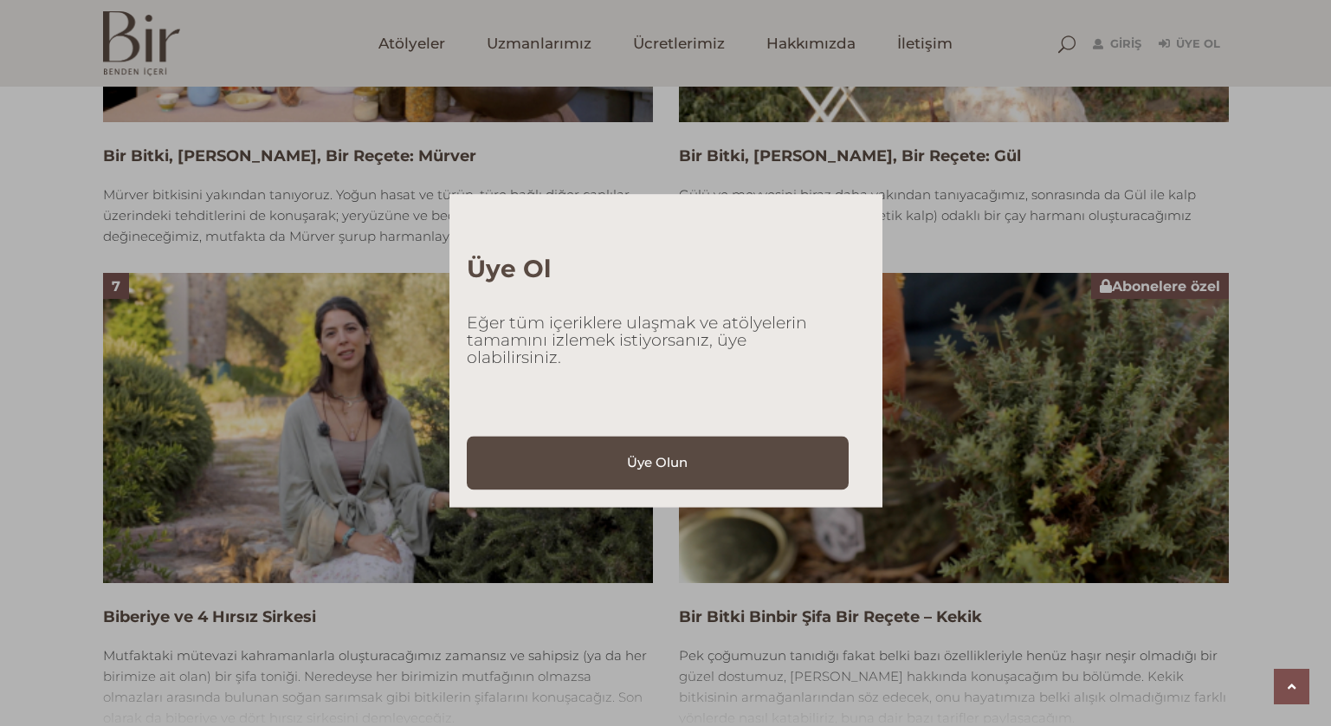
click at [1029, 210] on div "Üye Ol Eğer tüm içeriklere ulaşmak ve atölyelerin tamamını izlemek istiyorsanız…" at bounding box center [665, 363] width 1331 height 726
